Goal: Information Seeking & Learning: Check status

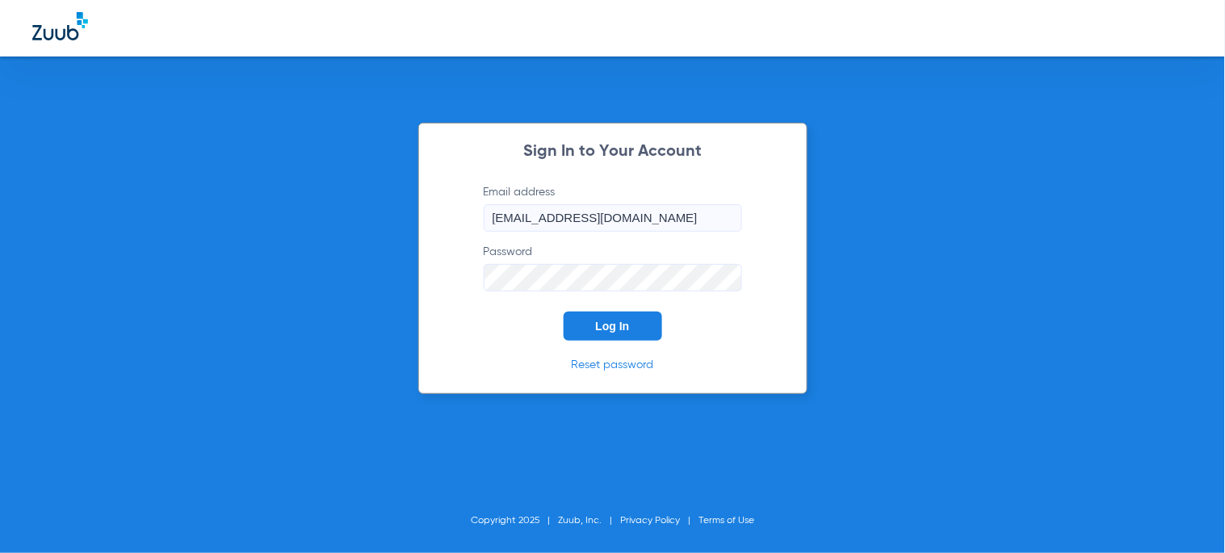
click at [631, 317] on button "Log In" at bounding box center [613, 326] width 99 height 29
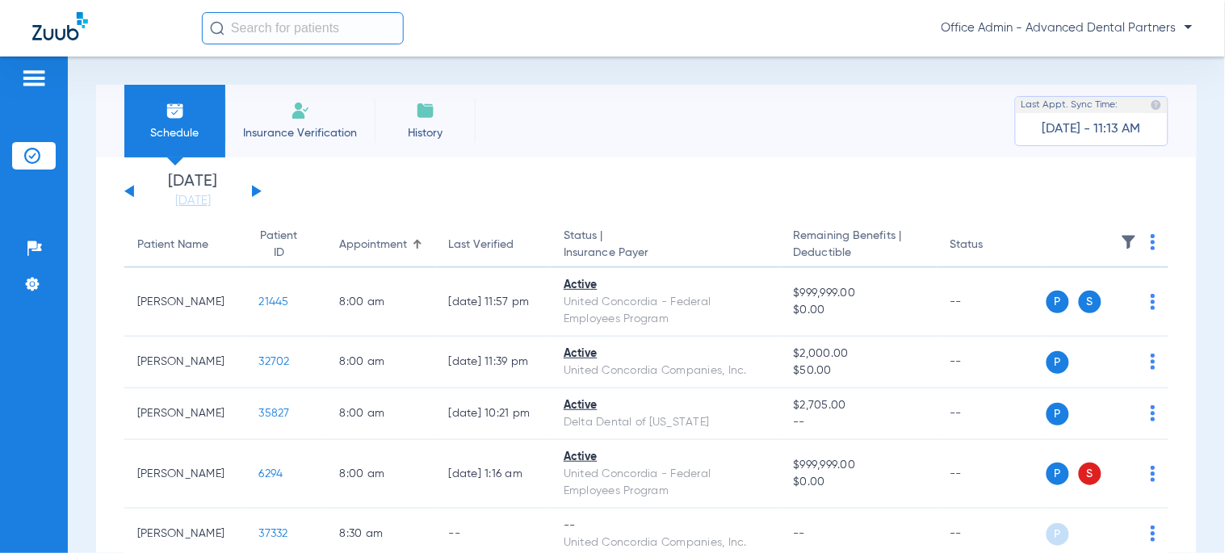
click at [287, 26] on input "text" at bounding box center [303, 28] width 202 height 32
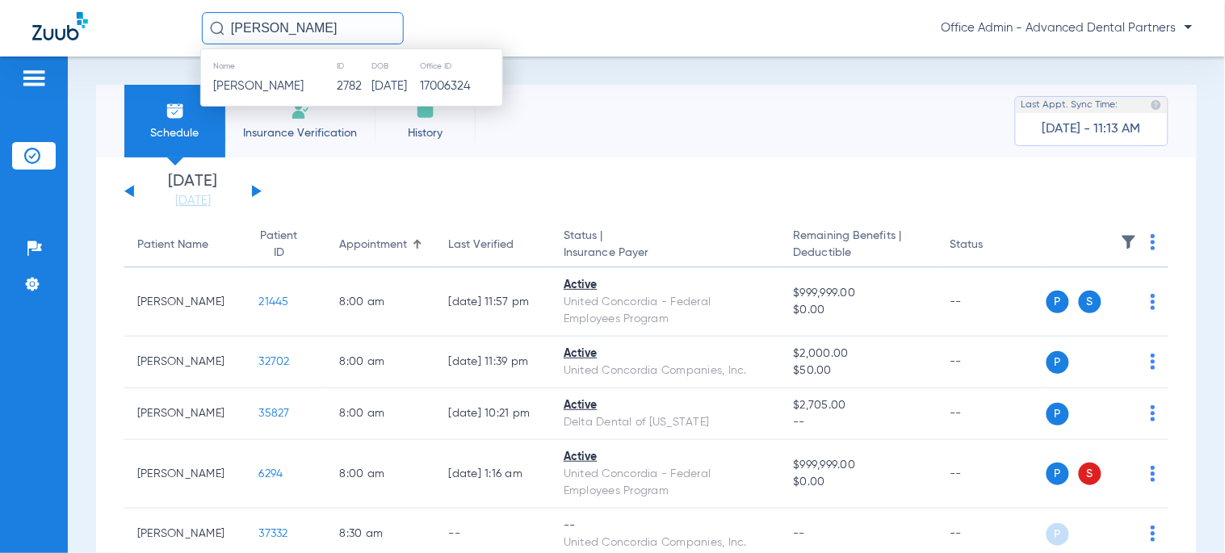
drag, startPoint x: 308, startPoint y: 86, endPoint x: 39, endPoint y: 140, distance: 274.2
click at [336, 86] on td "2782" at bounding box center [353, 86] width 35 height 23
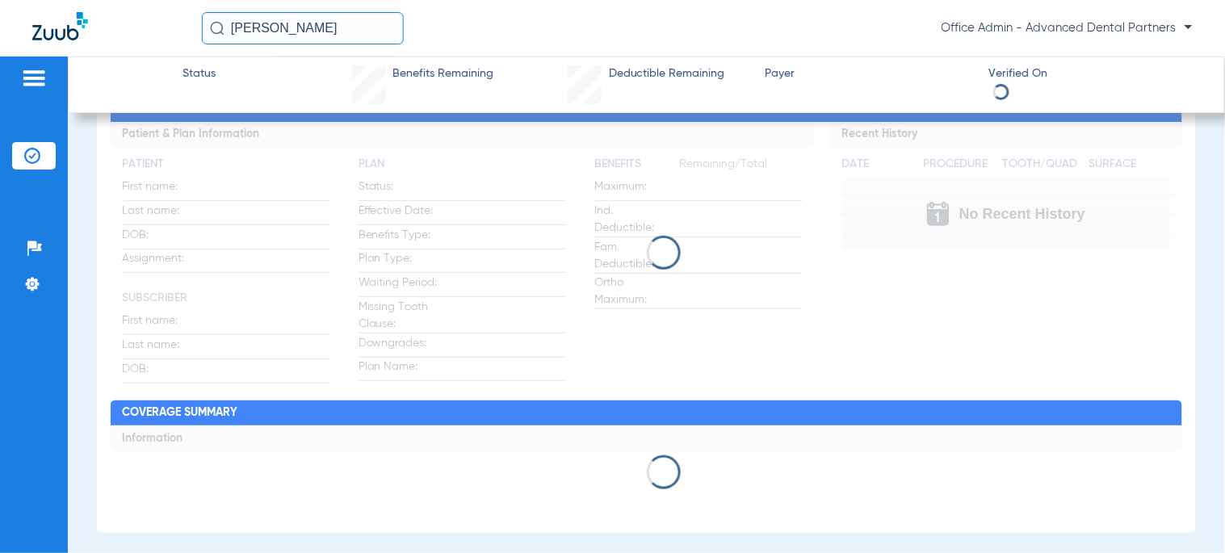
scroll to position [90, 0]
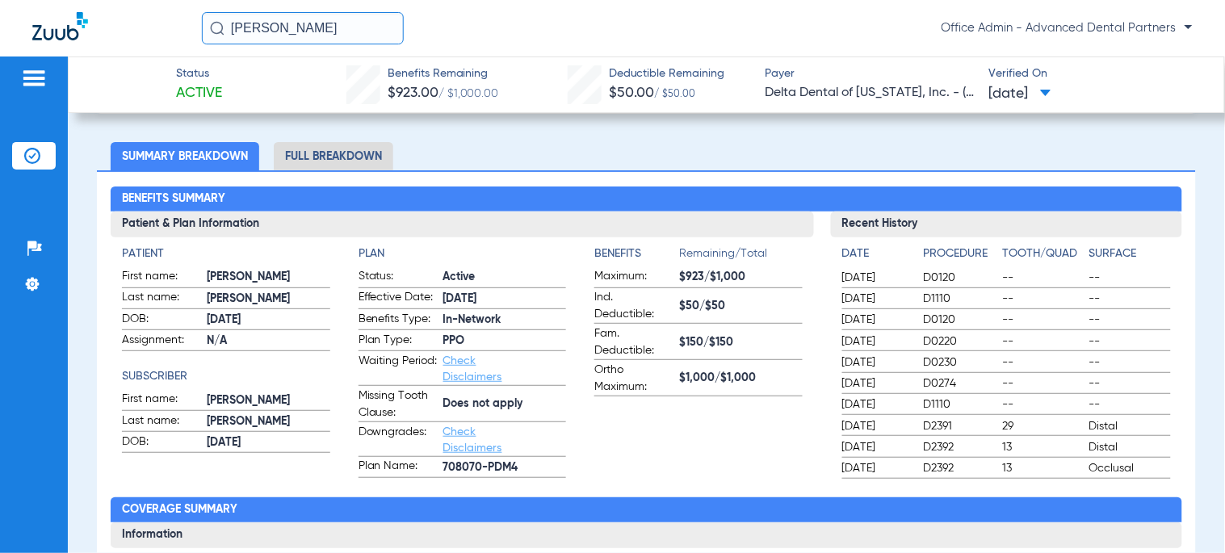
click at [313, 168] on li "Full Breakdown" at bounding box center [334, 156] width 120 height 28
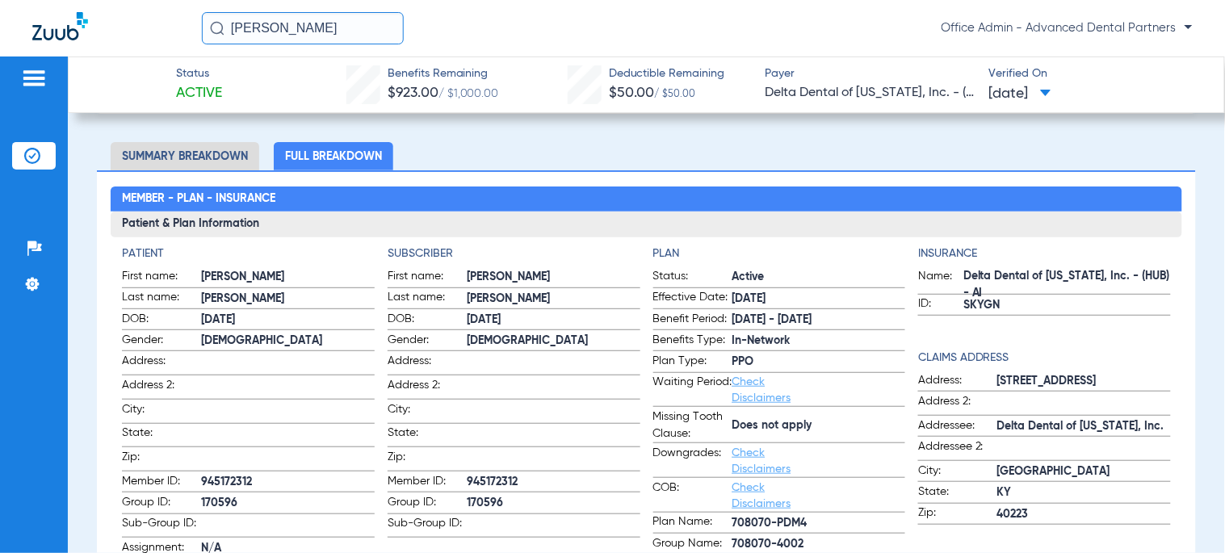
click at [810, 320] on span "[DATE] - [DATE]" at bounding box center [820, 320] width 174 height 17
click at [853, 321] on span "[DATE] - [DATE]" at bounding box center [820, 320] width 174 height 17
click at [836, 353] on label "Plan Type: PPO" at bounding box center [779, 363] width 253 height 20
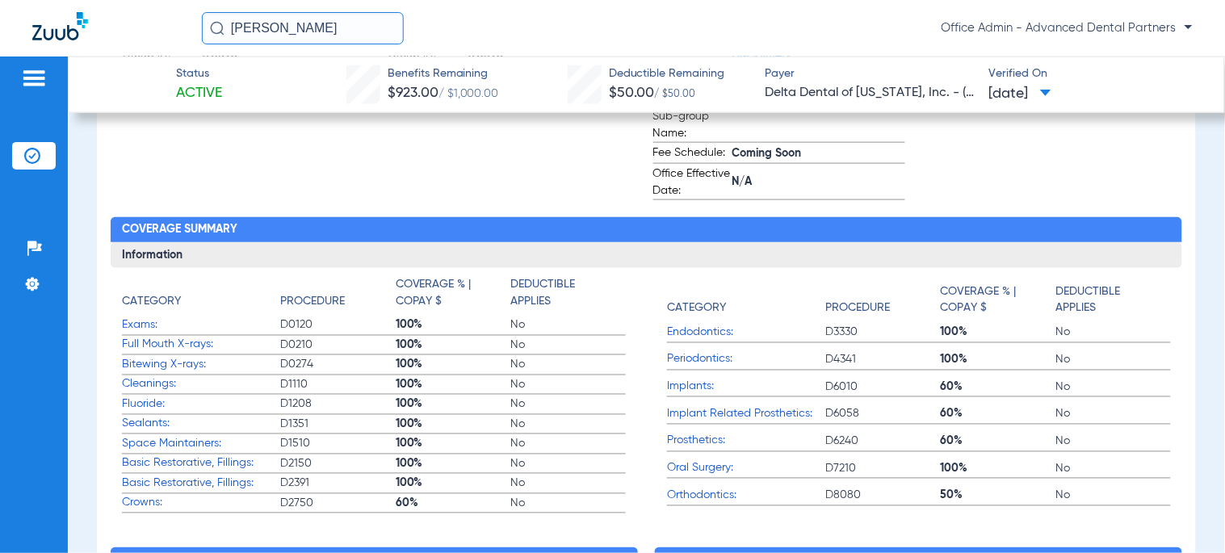
scroll to position [179, 0]
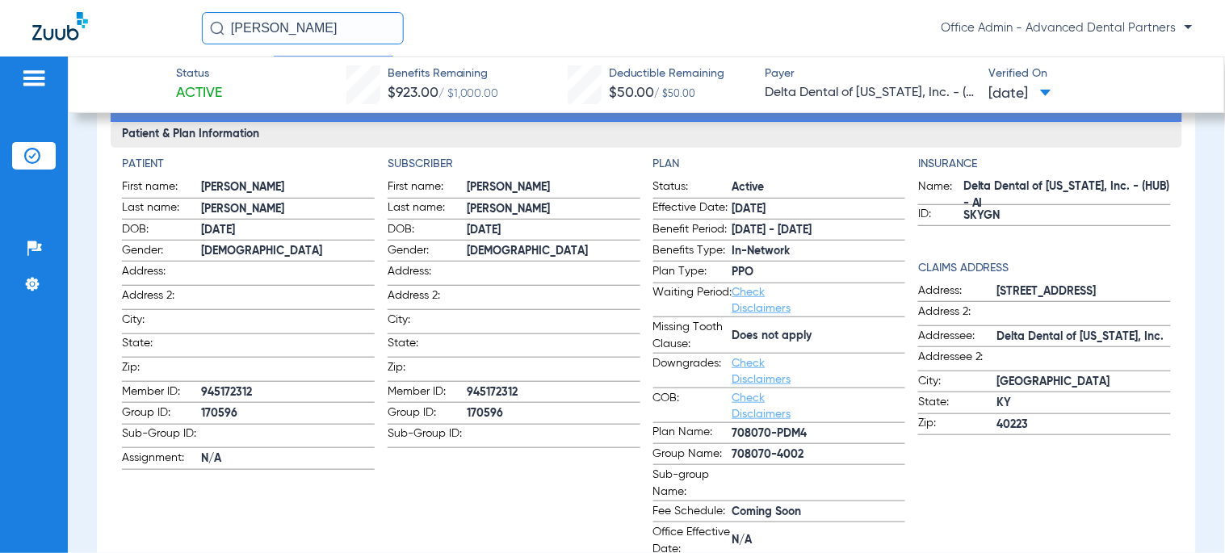
click at [243, 405] on span "170596" at bounding box center [288, 413] width 174 height 17
click at [228, 406] on span "170596" at bounding box center [288, 413] width 174 height 17
copy span "170596"
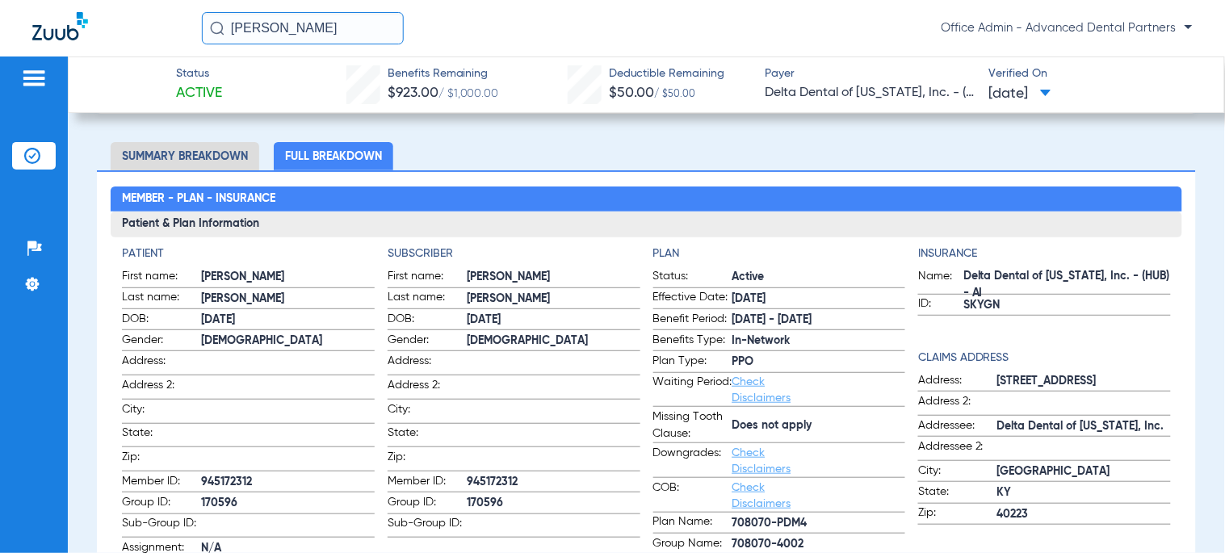
scroll to position [538, 0]
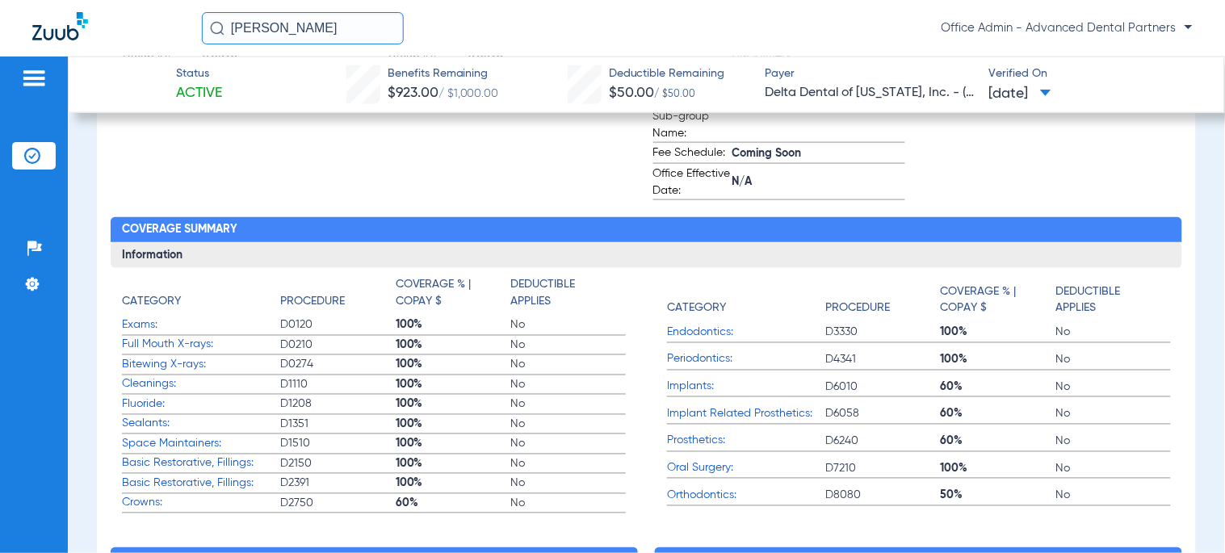
click at [250, 32] on input "[PERSON_NAME]" at bounding box center [303, 28] width 202 height 32
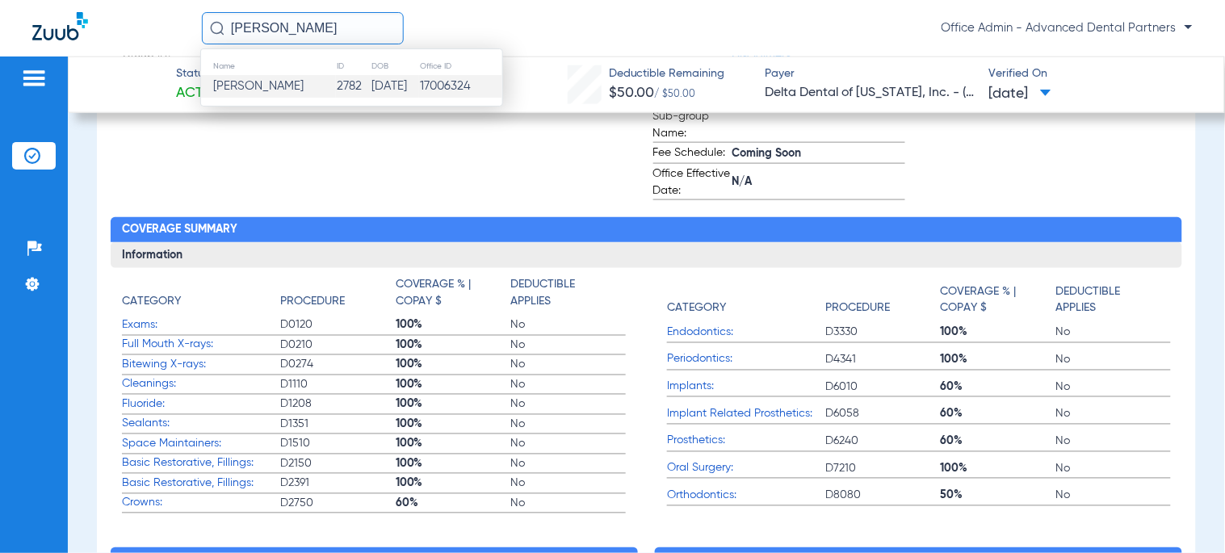
click at [250, 32] on input "[PERSON_NAME]" at bounding box center [303, 28] width 202 height 32
click at [346, 86] on td "33953" at bounding box center [366, 86] width 40 height 23
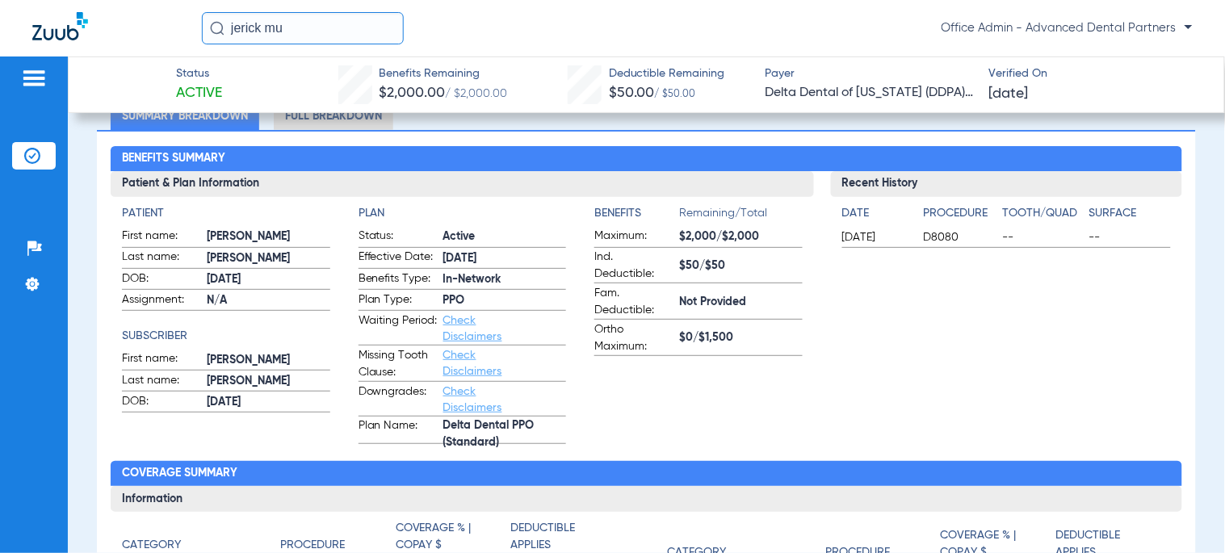
scroll to position [120, 0]
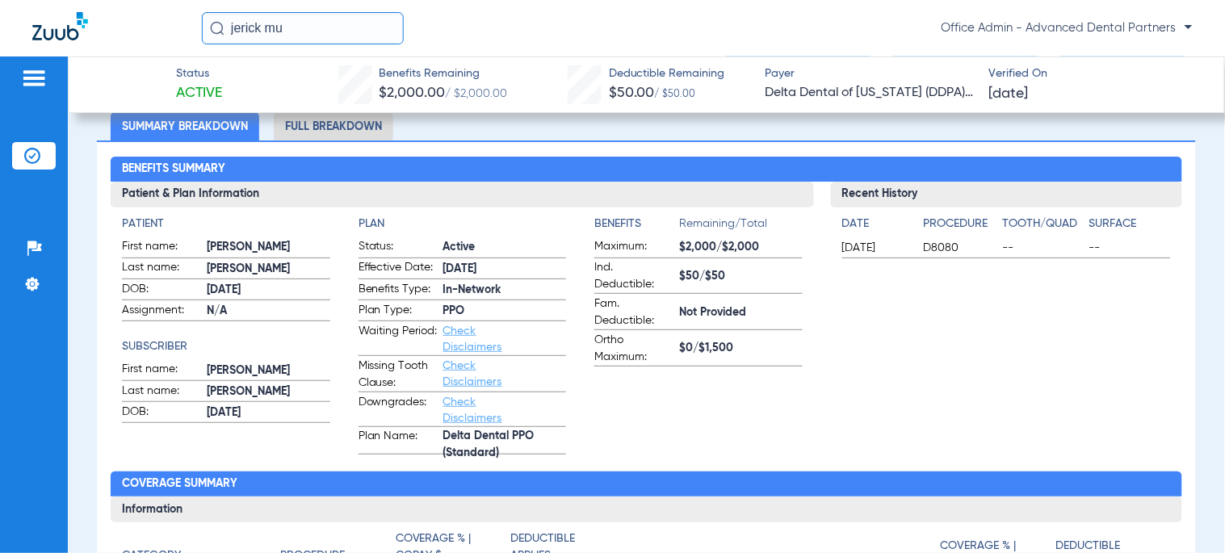
click at [349, 133] on li "Full Breakdown" at bounding box center [334, 126] width 120 height 28
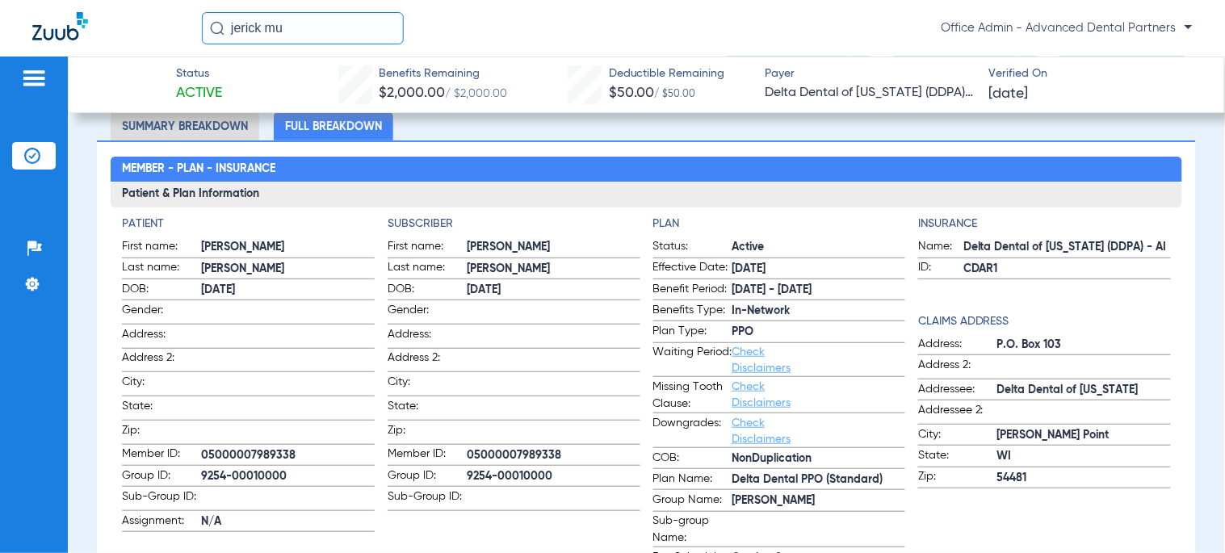
drag, startPoint x: 268, startPoint y: 447, endPoint x: 255, endPoint y: 456, distance: 16.2
click at [268, 447] on span "05000007989338" at bounding box center [288, 455] width 174 height 17
click at [261, 472] on span "9254-00010000" at bounding box center [288, 476] width 174 height 17
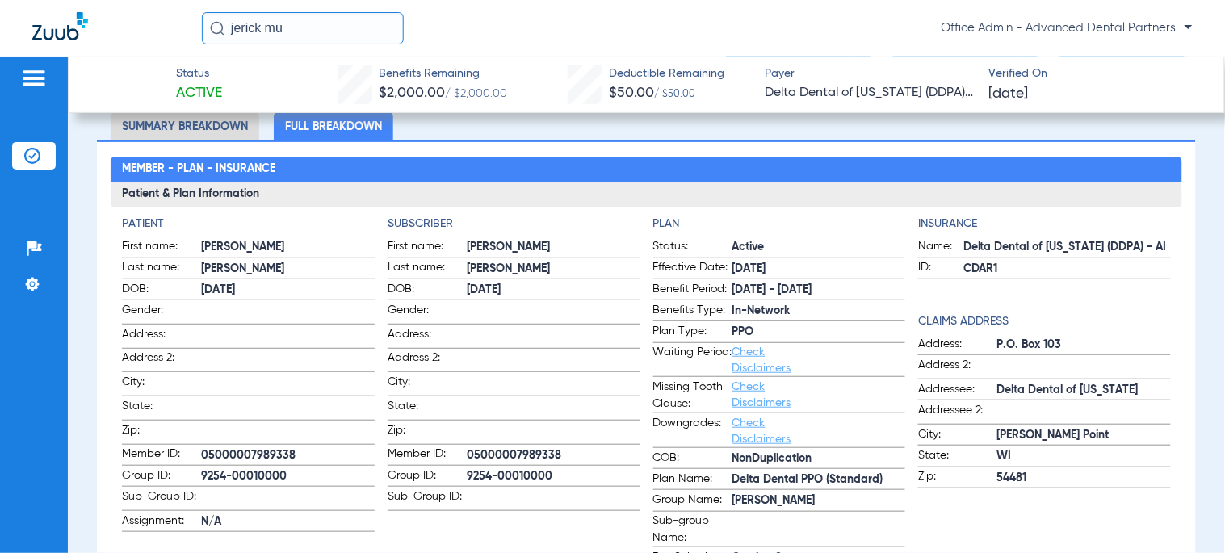
copy span "9254-00010000"
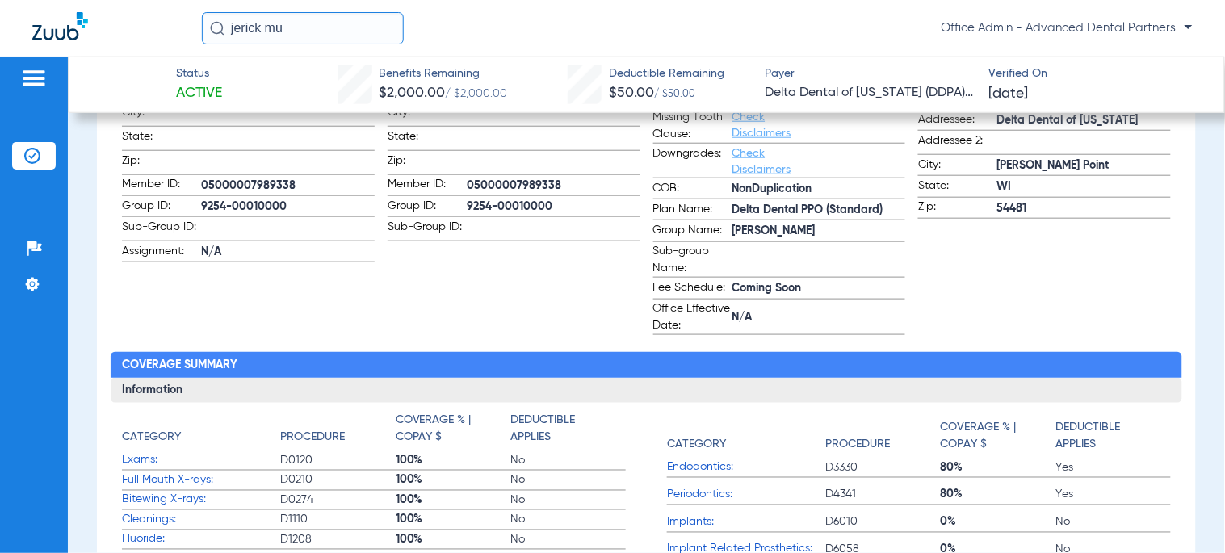
click at [325, 16] on input "jerick mu" at bounding box center [303, 28] width 202 height 32
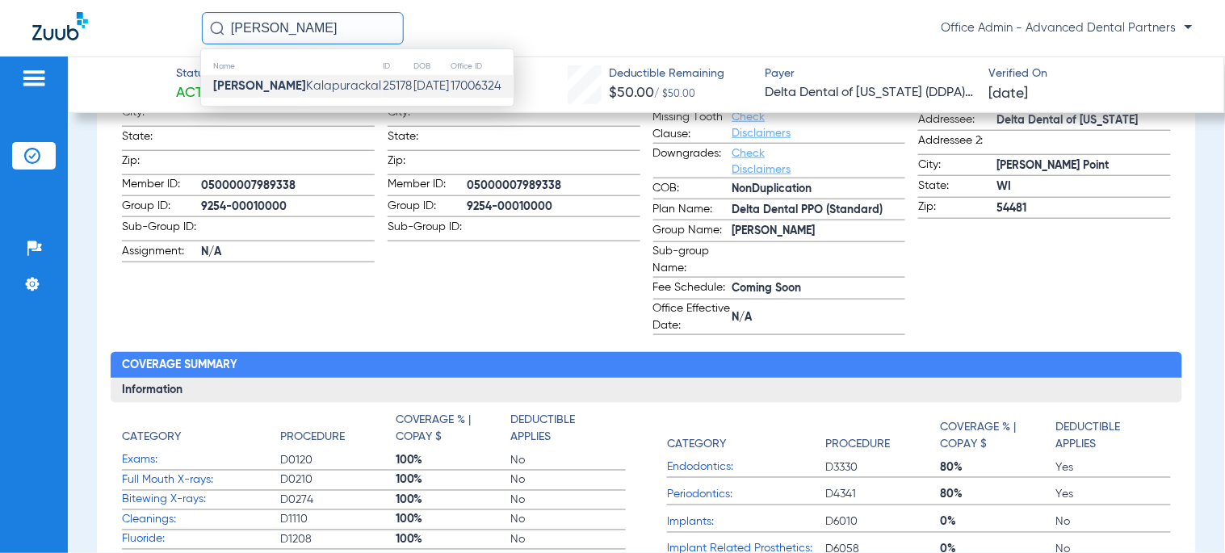
click at [313, 85] on span "[PERSON_NAME]" at bounding box center [297, 86] width 168 height 12
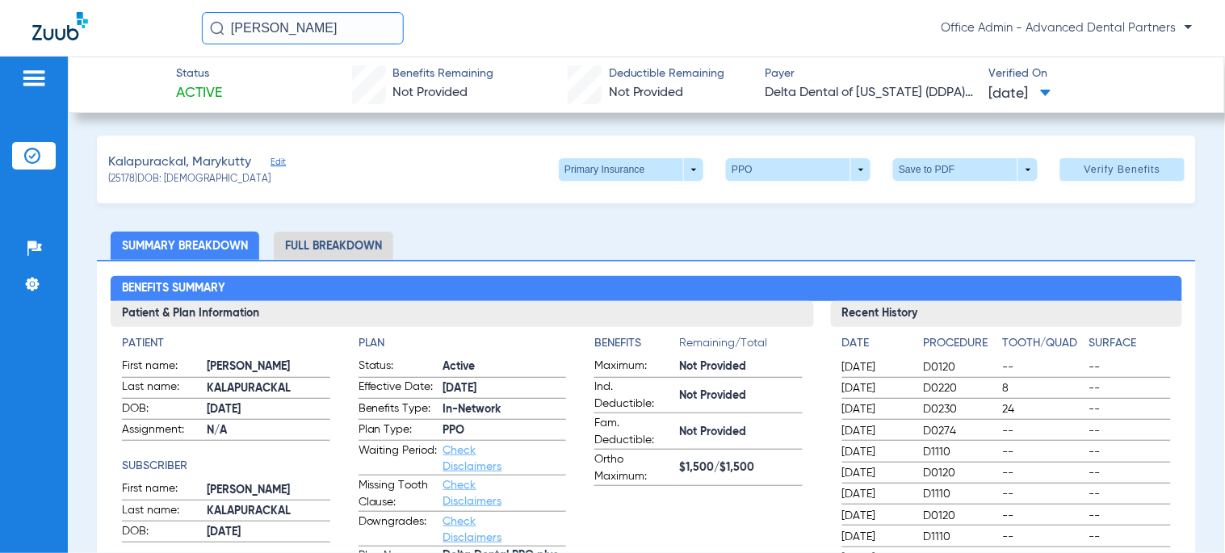
click at [292, 239] on li "Full Breakdown" at bounding box center [334, 246] width 120 height 28
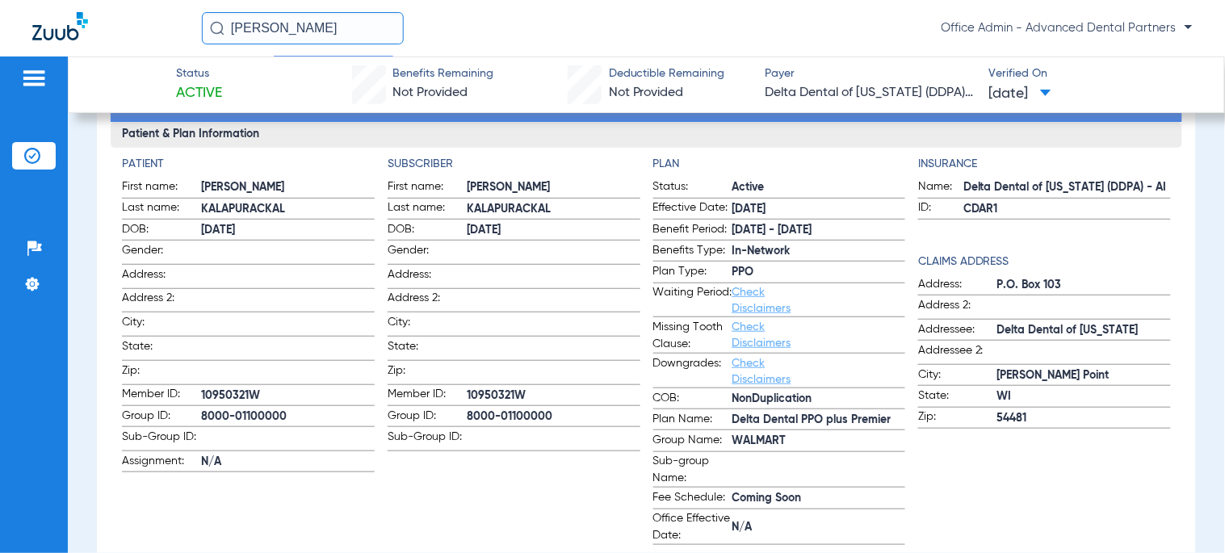
scroll to position [90, 0]
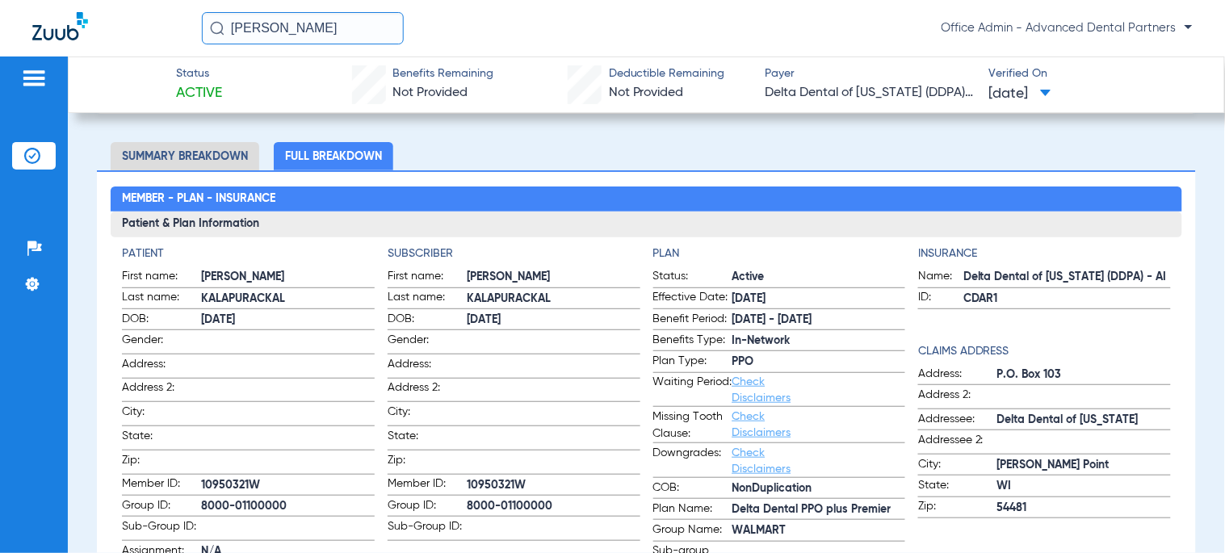
click at [286, 44] on div "[PERSON_NAME] Office Admin - Advanced Dental Partners" at bounding box center [612, 28] width 1225 height 57
click at [288, 30] on input "[PERSON_NAME]" at bounding box center [303, 28] width 202 height 32
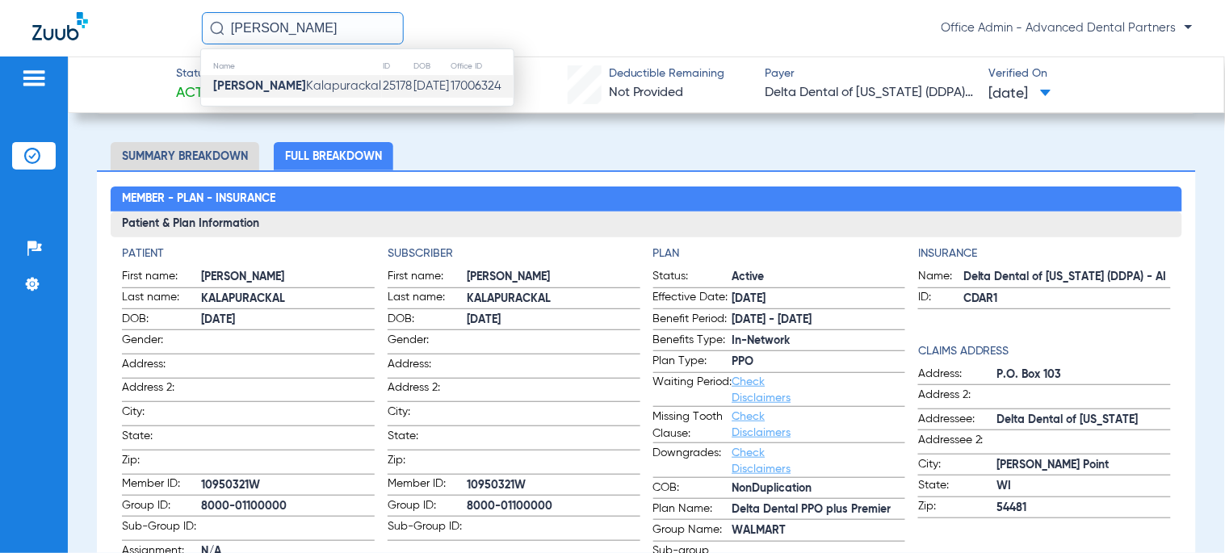
type input "K"
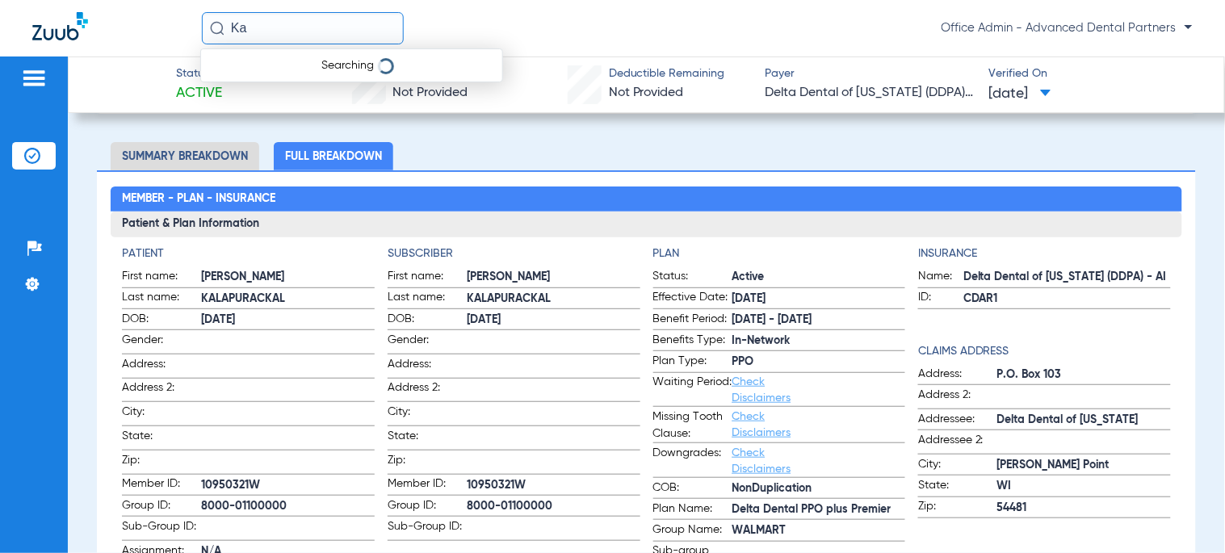
type input "K"
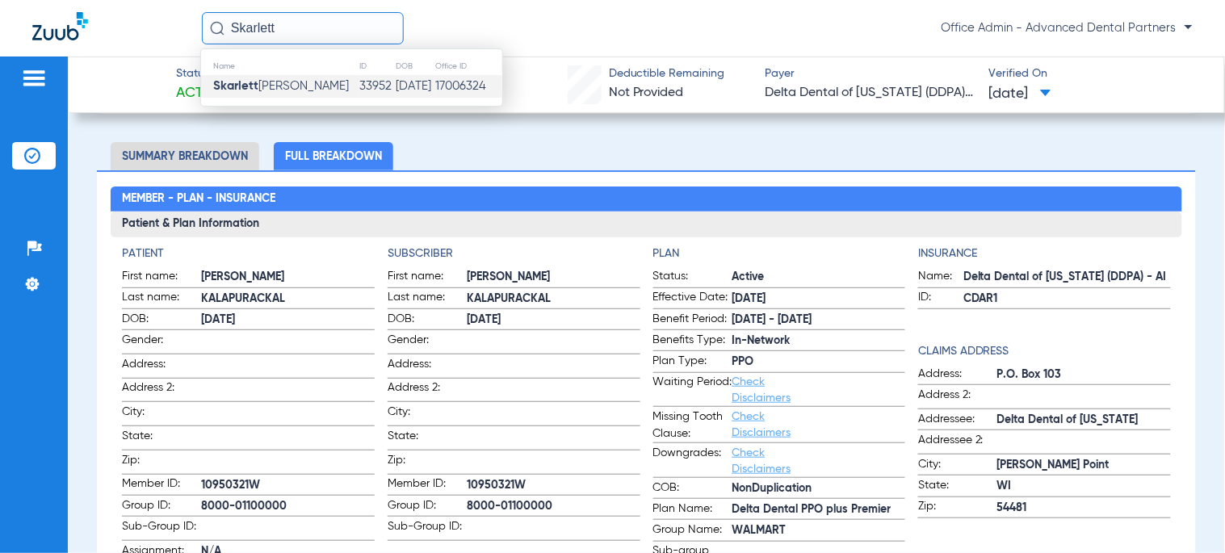
click at [310, 89] on td "[PERSON_NAME]" at bounding box center [280, 86] width 158 height 23
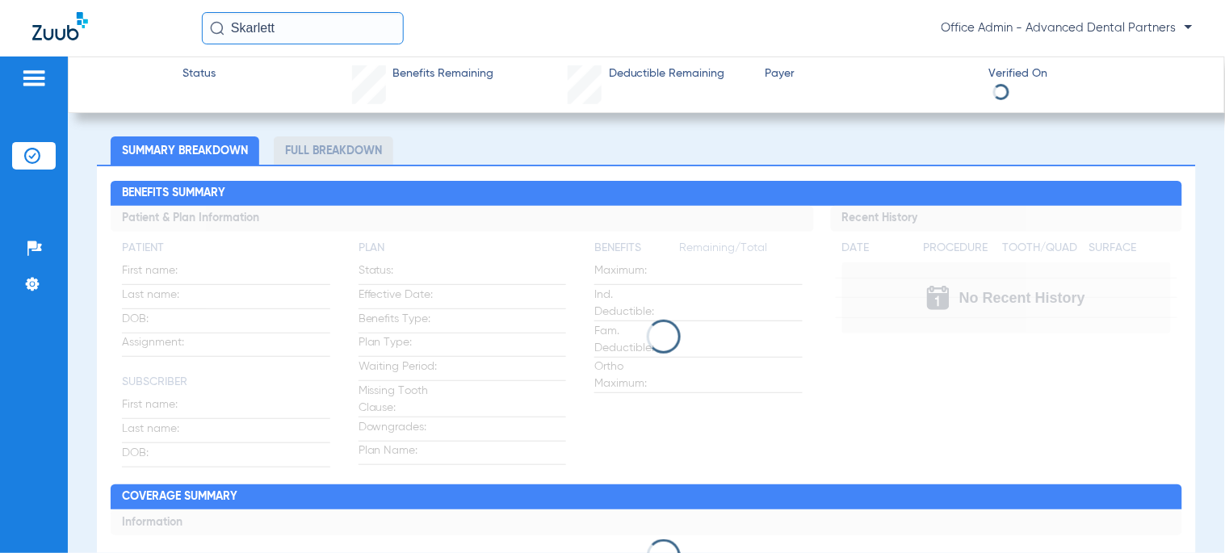
scroll to position [90, 0]
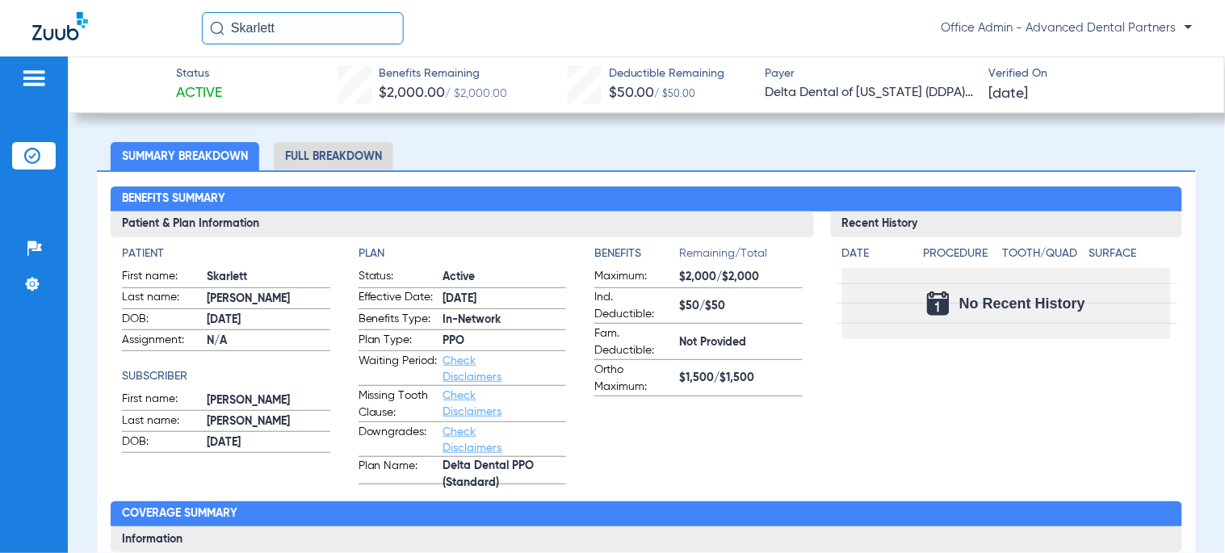
click at [338, 13] on input "Skarlett" at bounding box center [303, 28] width 202 height 32
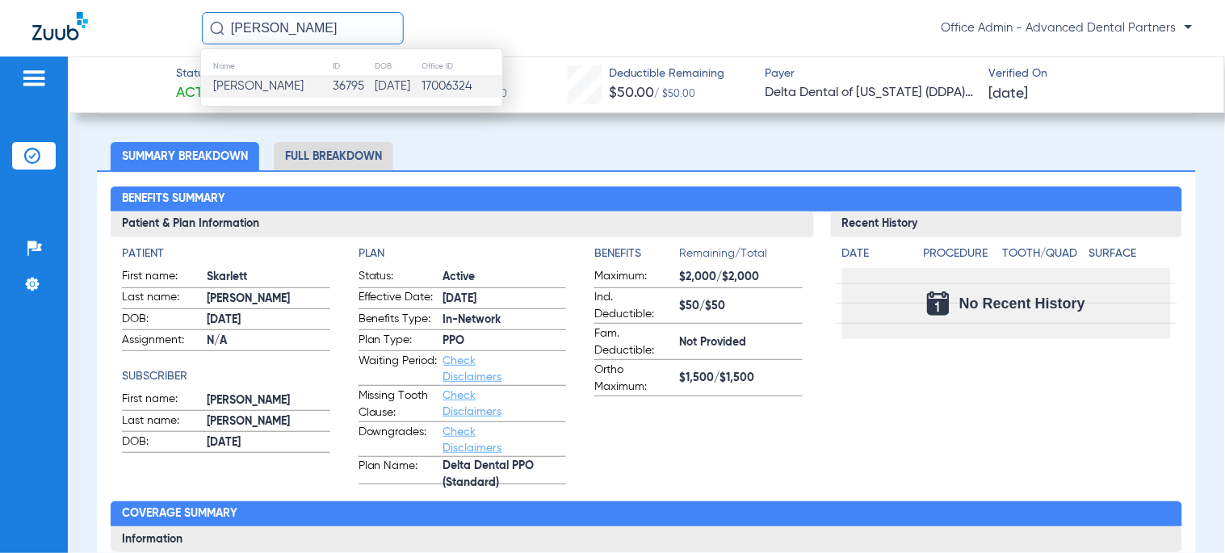
click at [312, 87] on td "[PERSON_NAME]" at bounding box center [266, 86] width 131 height 23
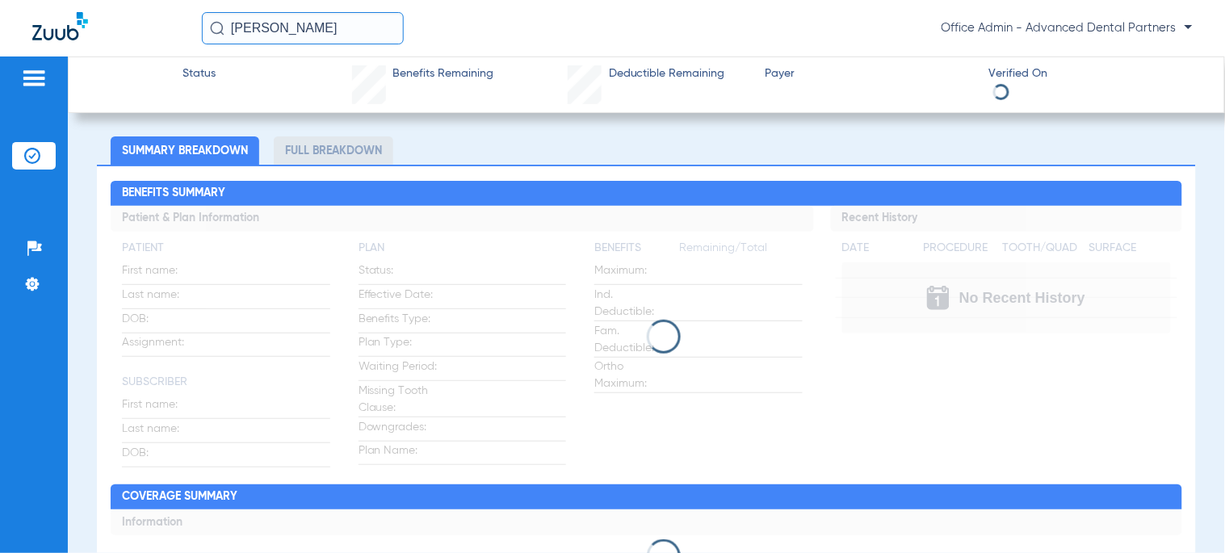
scroll to position [90, 0]
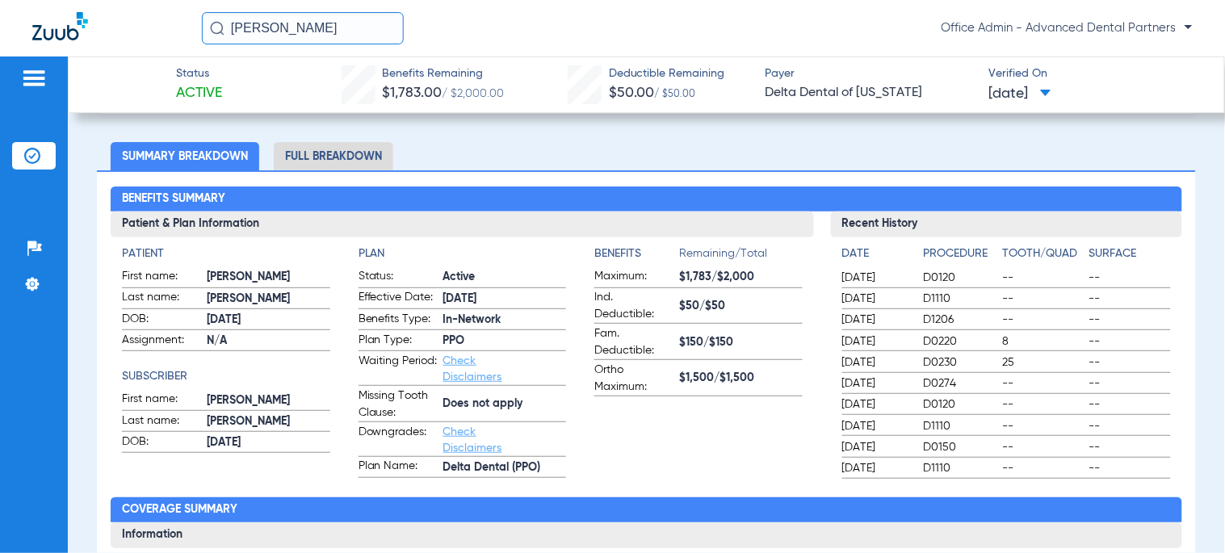
click at [334, 156] on li "Full Breakdown" at bounding box center [334, 156] width 120 height 28
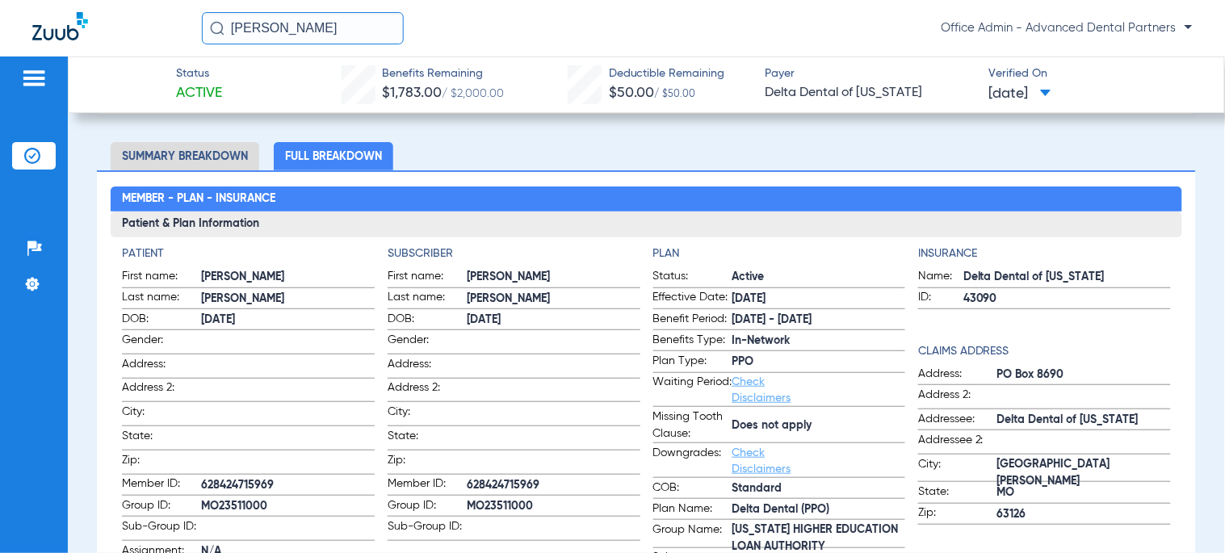
click at [220, 162] on li "Summary Breakdown" at bounding box center [185, 156] width 149 height 28
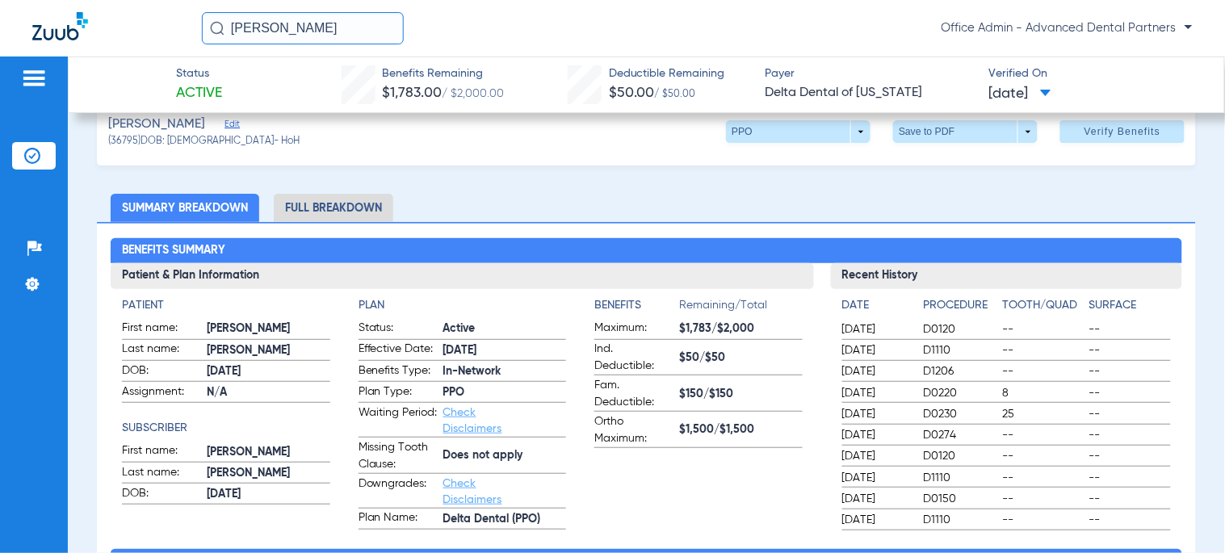
scroll to position [0, 0]
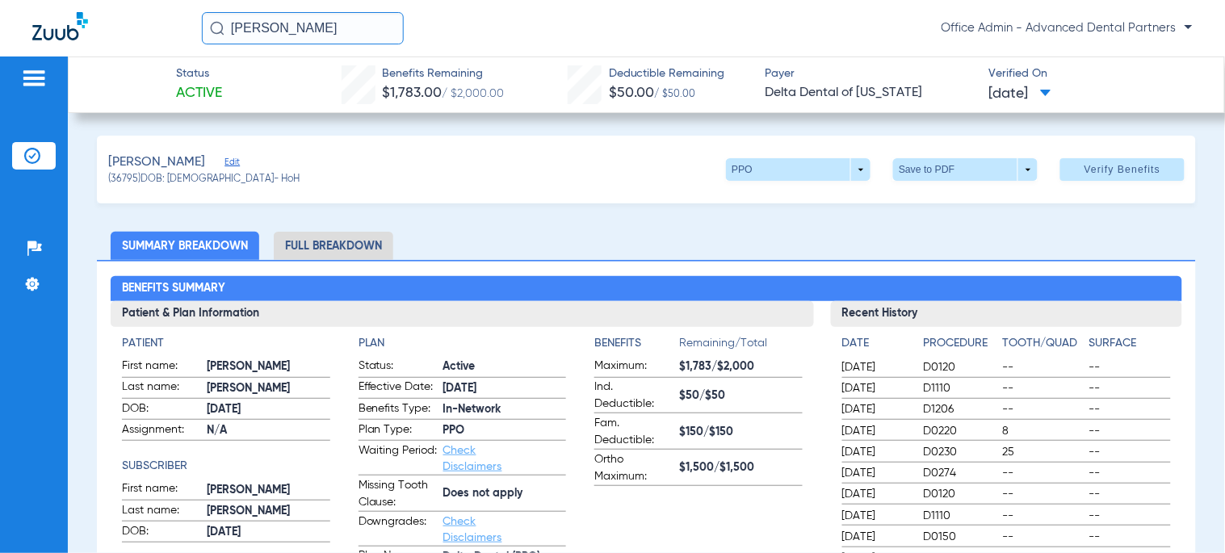
click at [280, 36] on input "[PERSON_NAME]" at bounding box center [303, 28] width 202 height 32
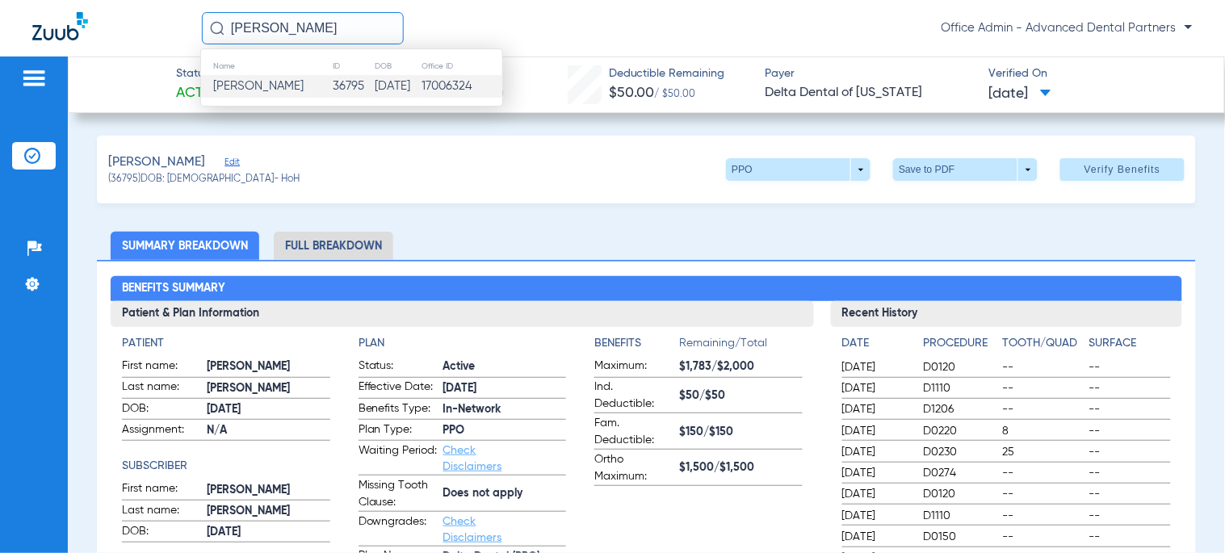
click at [280, 36] on input "[PERSON_NAME]" at bounding box center [303, 28] width 202 height 32
click at [334, 92] on td "31669" at bounding box center [354, 86] width 40 height 23
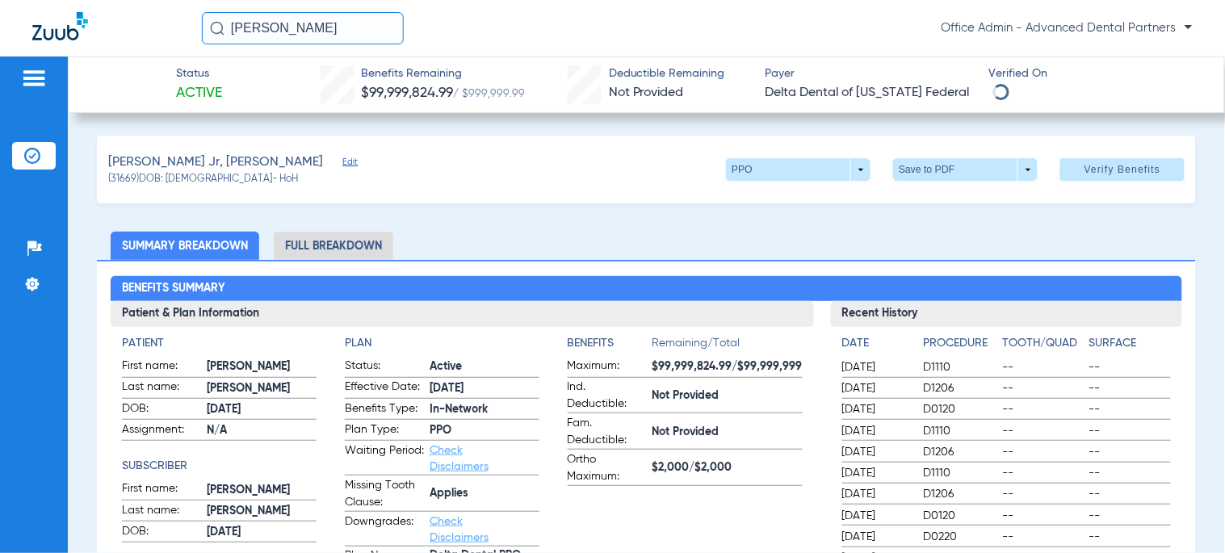
click at [326, 252] on li "Full Breakdown" at bounding box center [334, 246] width 120 height 28
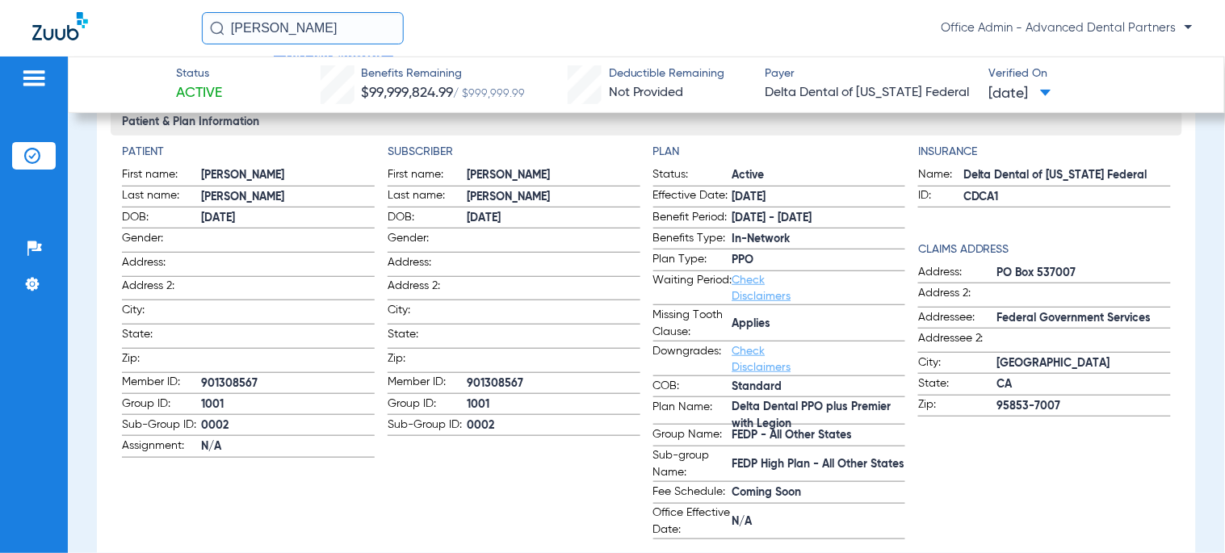
scroll to position [359, 0]
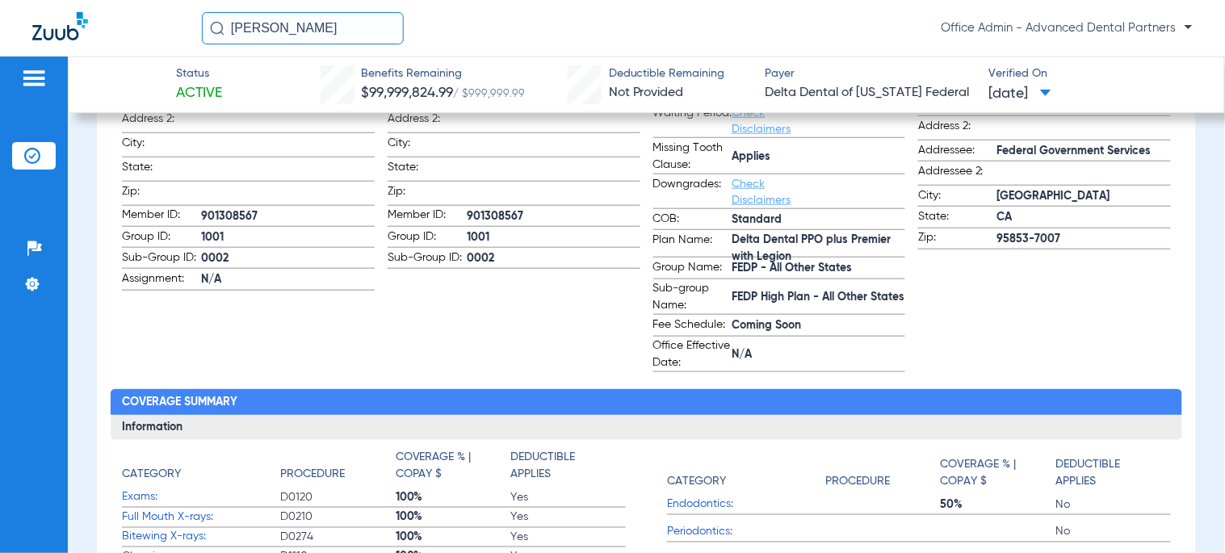
click at [216, 208] on span "901308567" at bounding box center [288, 216] width 174 height 17
click at [220, 210] on span "901308567" at bounding box center [288, 216] width 174 height 17
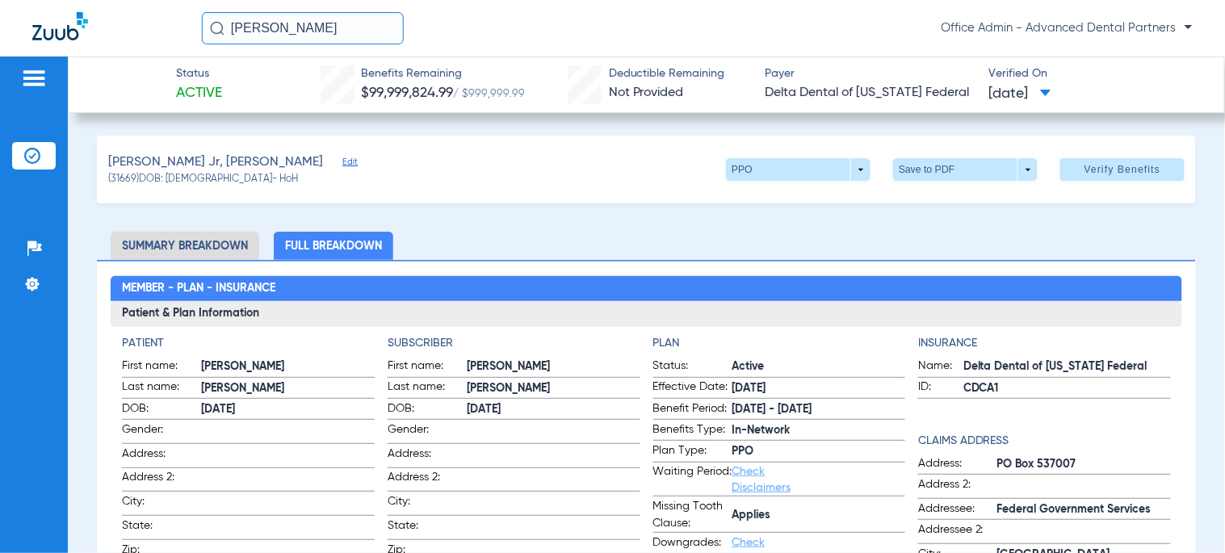
click at [365, 29] on input "[PERSON_NAME]" at bounding box center [303, 28] width 202 height 32
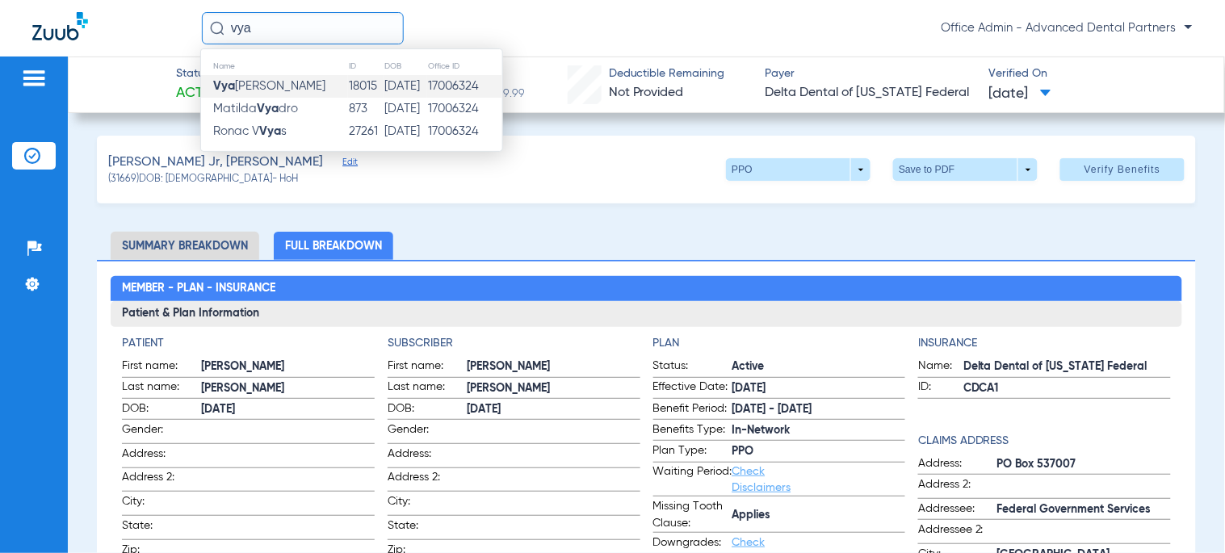
click at [384, 95] on td "[DATE]" at bounding box center [406, 86] width 44 height 23
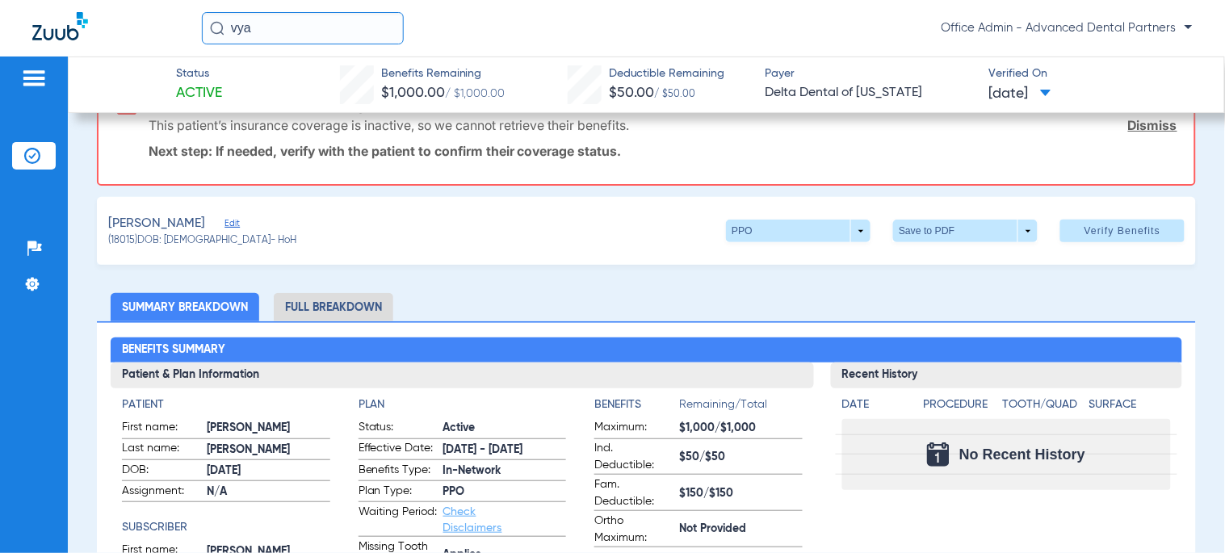
scroll to position [90, 0]
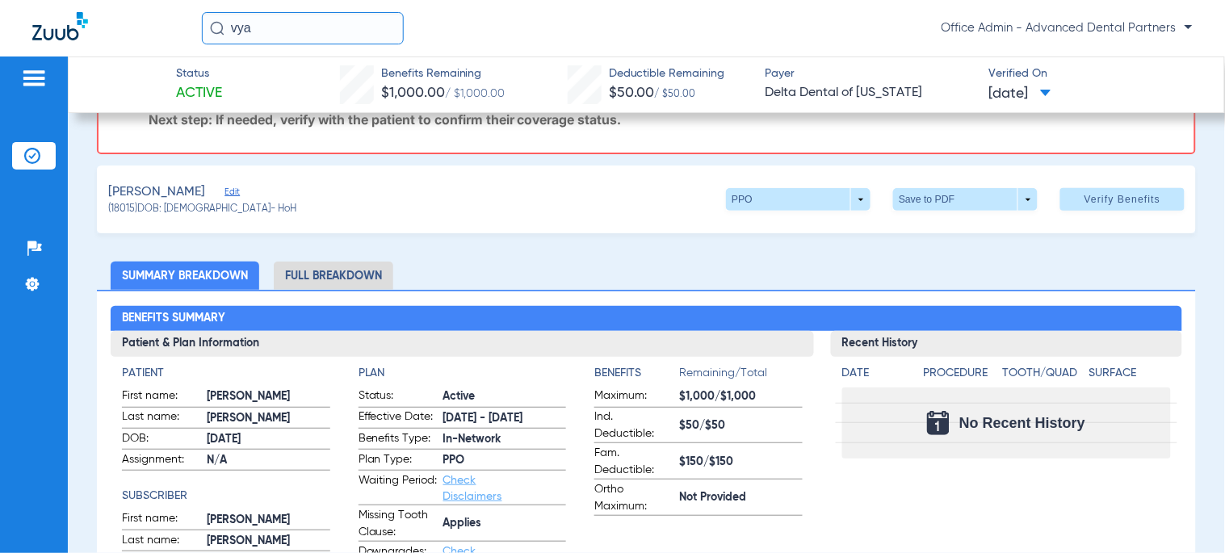
click at [325, 276] on li "Full Breakdown" at bounding box center [334, 276] width 120 height 28
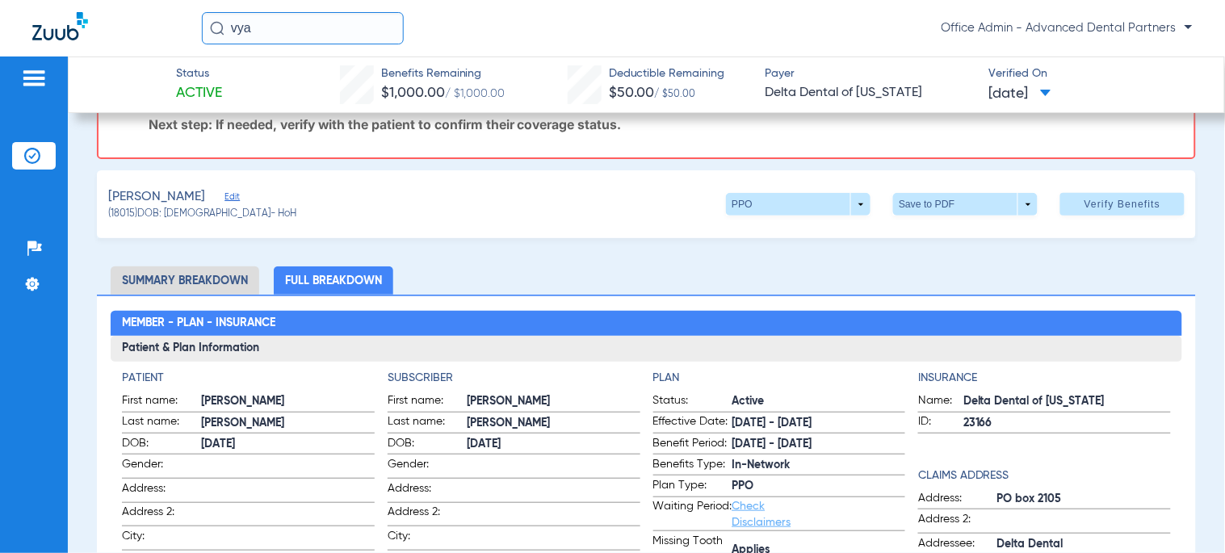
scroll to position [0, 0]
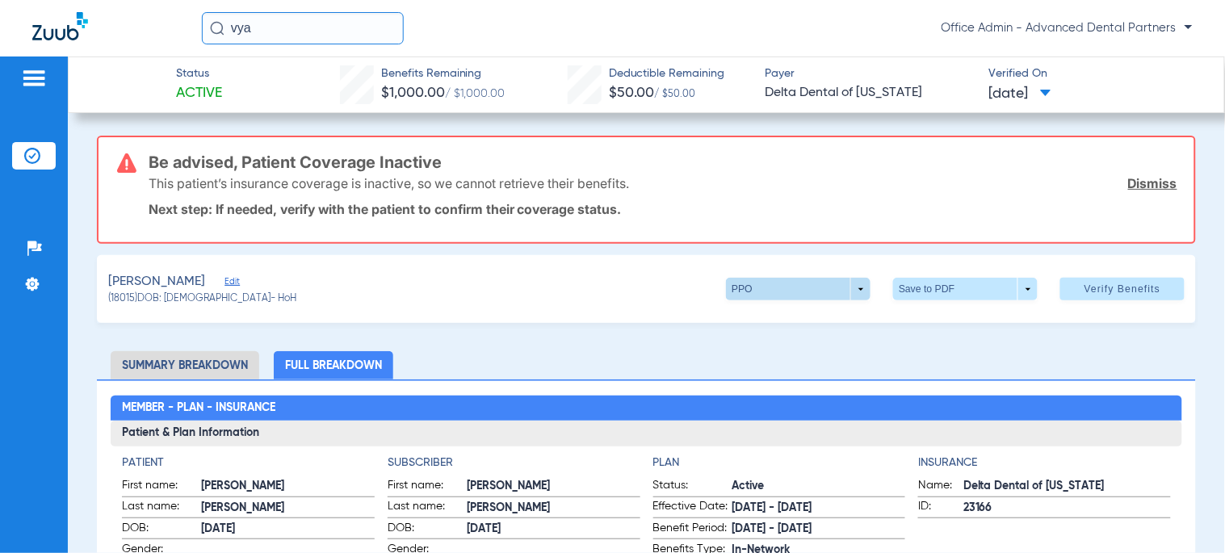
click at [785, 271] on span at bounding box center [798, 289] width 39 height 39
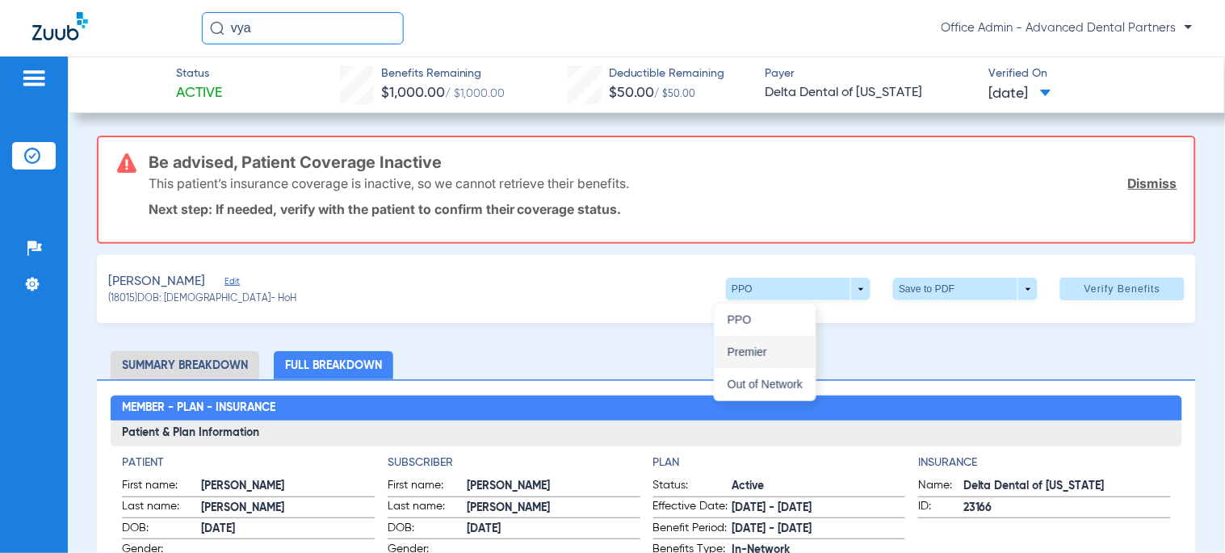
click at [768, 351] on span "Premier" at bounding box center [765, 351] width 75 height 11
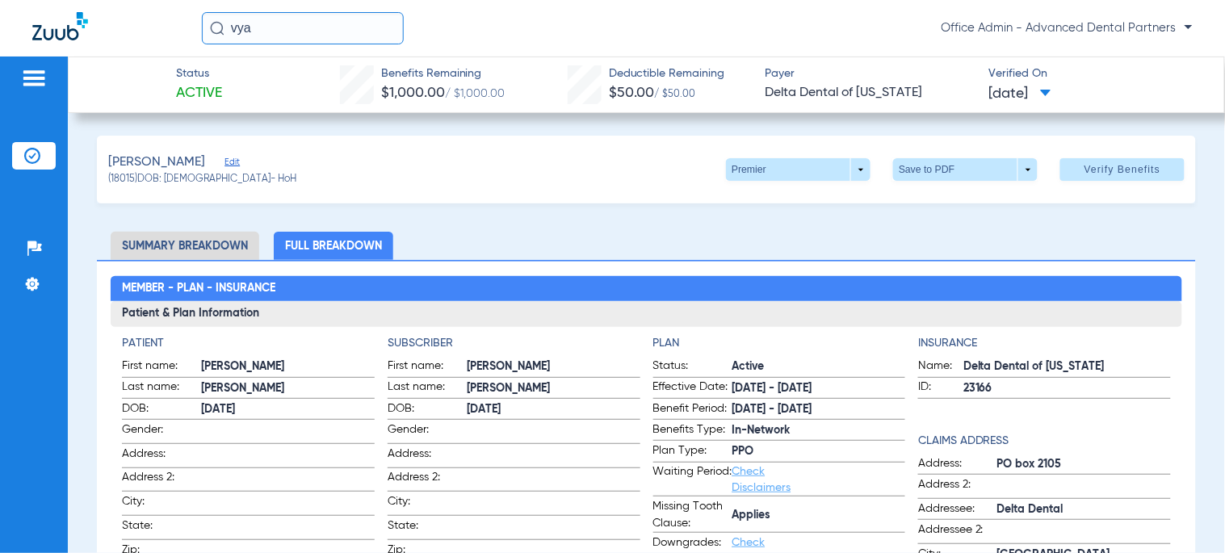
click at [756, 155] on div "[PERSON_NAME] Edit (18015) DOB: [DEMOGRAPHIC_DATA] - HoH Premier arrow_drop_dow…" at bounding box center [646, 170] width 1099 height 68
click at [756, 166] on span at bounding box center [798, 169] width 145 height 23
drag, startPoint x: 428, startPoint y: 31, endPoint x: 390, endPoint y: 33, distance: 38.0
click at [428, 31] on div at bounding box center [612, 276] width 1225 height 553
click at [367, 33] on input "vya" at bounding box center [303, 28] width 202 height 32
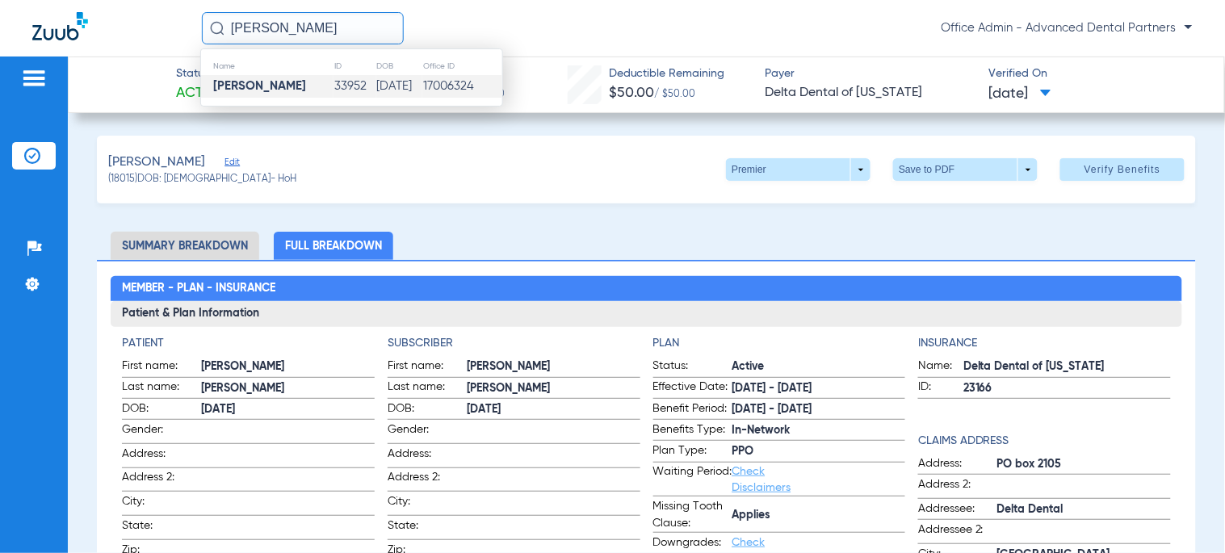
click at [376, 76] on td "[DATE]" at bounding box center [399, 86] width 47 height 23
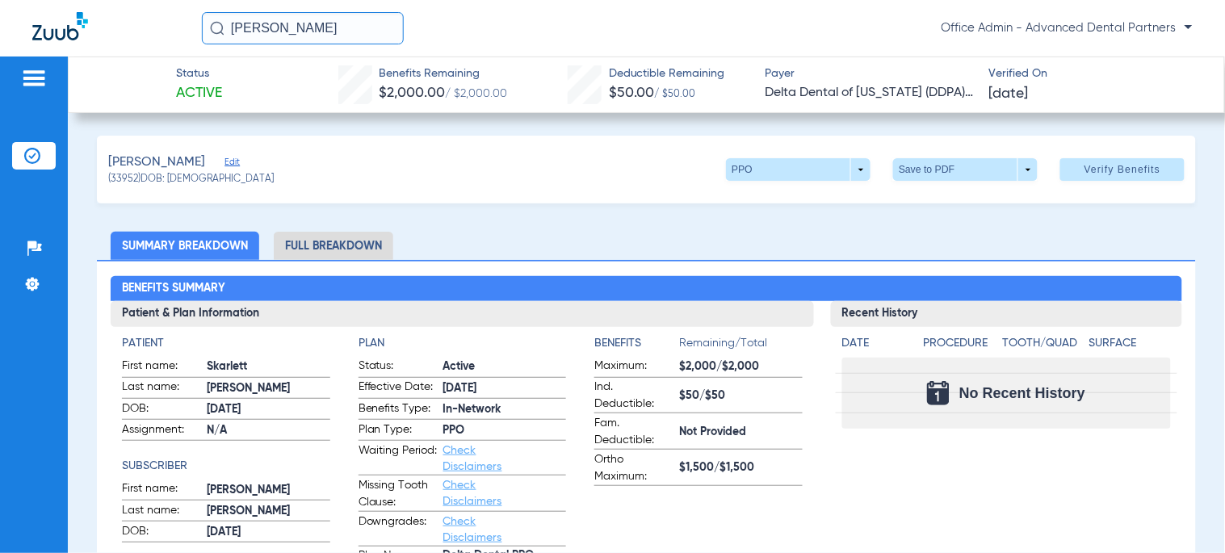
click at [309, 232] on li "Full Breakdown" at bounding box center [334, 246] width 120 height 28
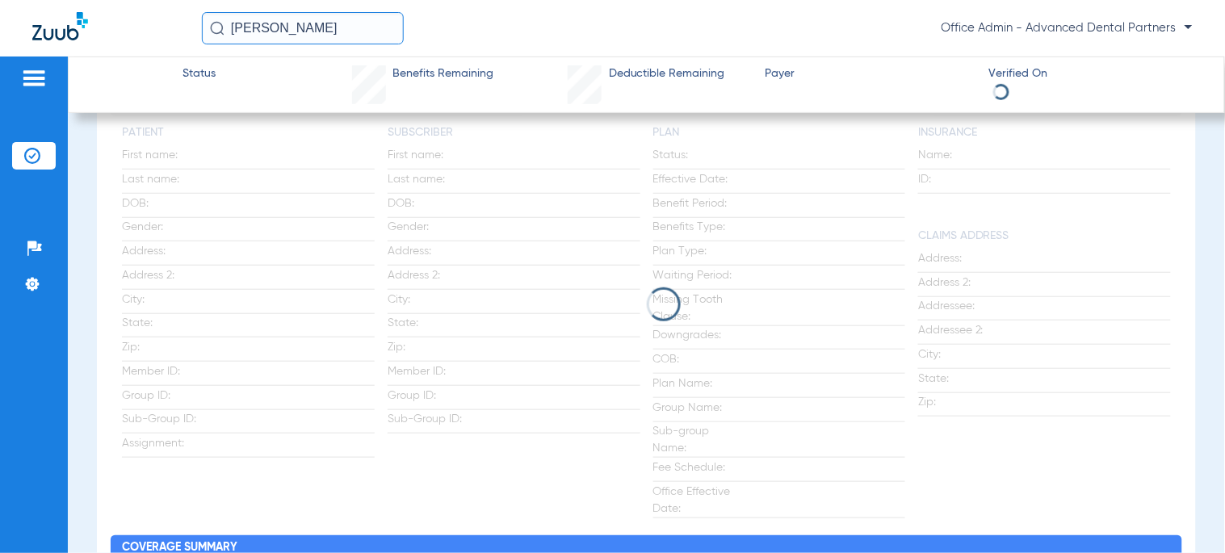
scroll to position [179, 0]
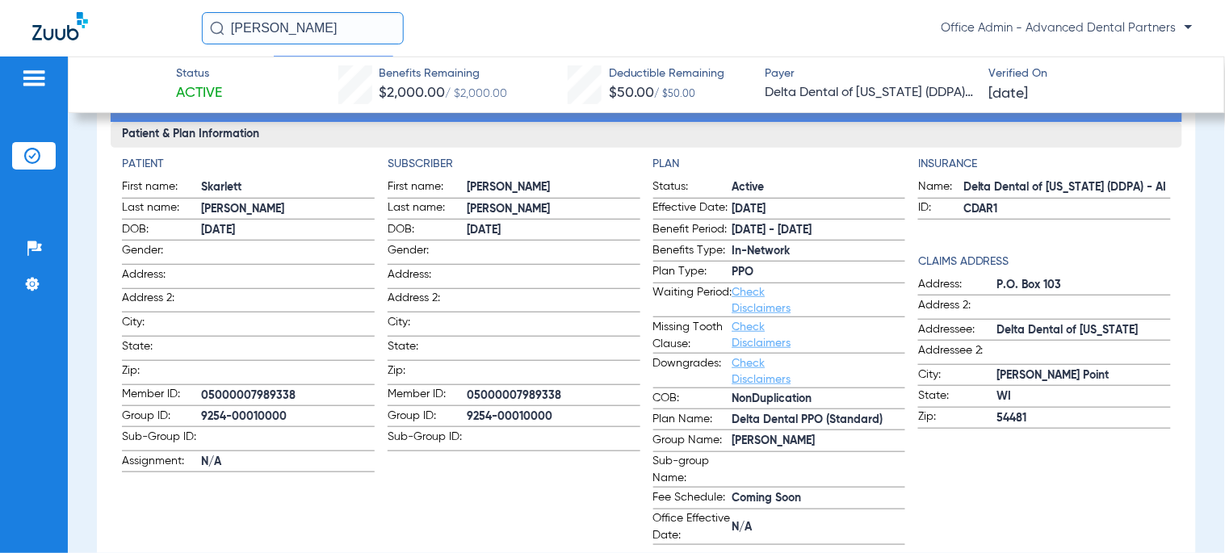
click at [281, 416] on span "9254-00010000" at bounding box center [288, 417] width 174 height 17
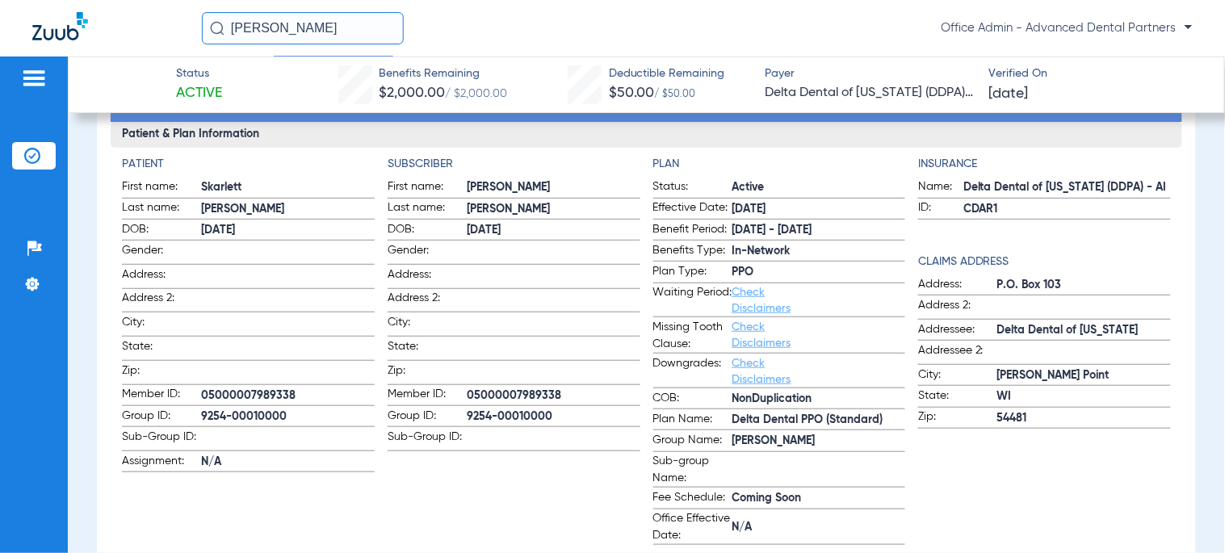
click at [793, 237] on label "Benefit Period: [DATE] - [DATE]" at bounding box center [779, 231] width 253 height 20
click at [801, 231] on span "[DATE] - [DATE]" at bounding box center [820, 230] width 174 height 17
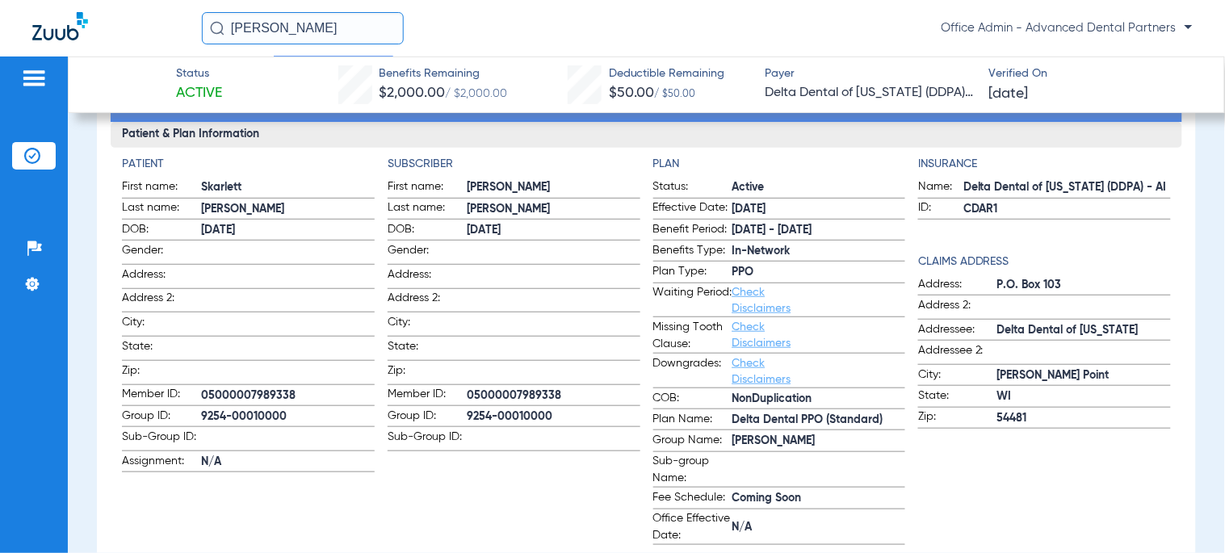
click at [284, 30] on input "[PERSON_NAME]" at bounding box center [303, 28] width 202 height 32
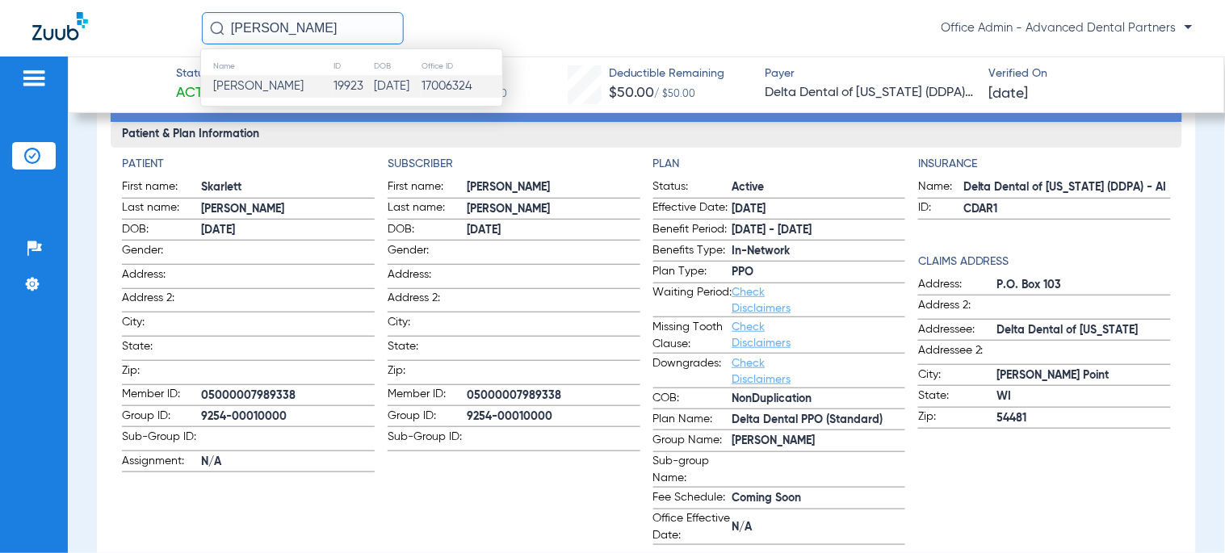
type input "[PERSON_NAME]"
click at [301, 91] on td "[PERSON_NAME]" at bounding box center [267, 86] width 132 height 23
